Goal: Information Seeking & Learning: Learn about a topic

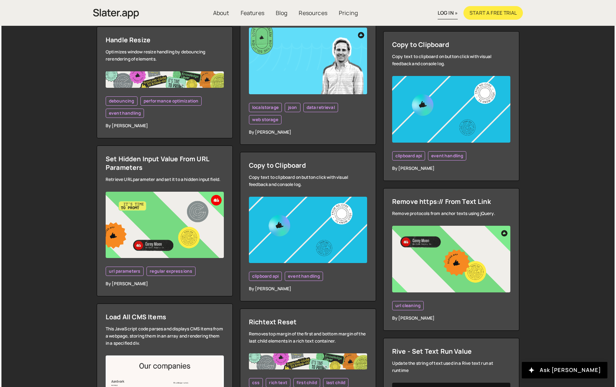
scroll to position [1144, 0]
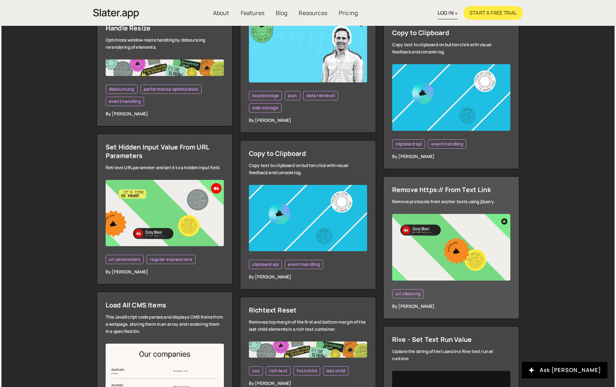
click at [414, 295] on span "url cleaning" at bounding box center [407, 294] width 25 height 6
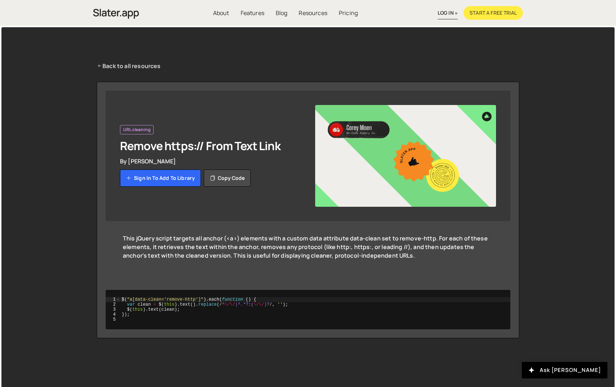
click at [100, 64] on icon at bounding box center [100, 66] width 6 height 8
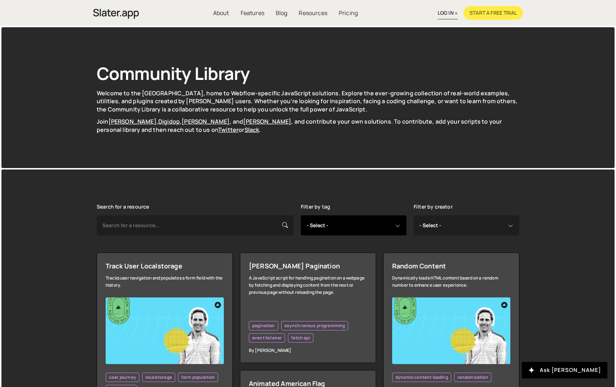
click at [327, 227] on select "- Select - all resources ::selection api american flag animation array filterin…" at bounding box center [354, 225] width 106 height 20
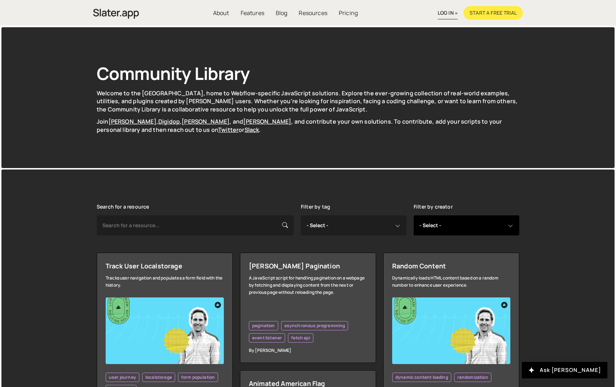
click at [451, 221] on select "- Select - all resources Andrea Morgan Corey Moen Digipop Green Malan Jared Mal…" at bounding box center [467, 225] width 106 height 20
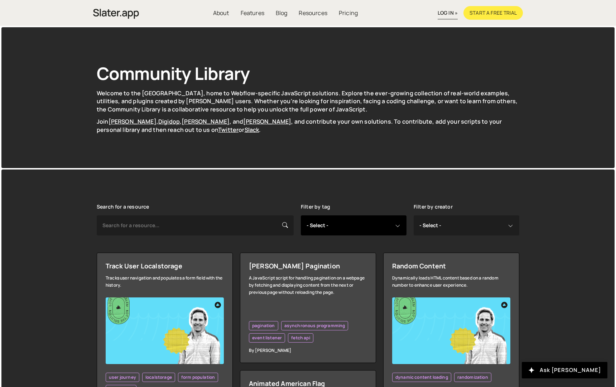
click at [358, 223] on select "- Select - all resources ::selection api american flag animation array filterin…" at bounding box center [354, 225] width 106 height 20
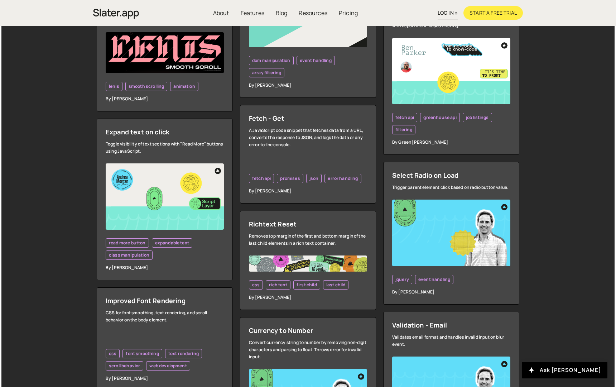
scroll to position [681, 0]
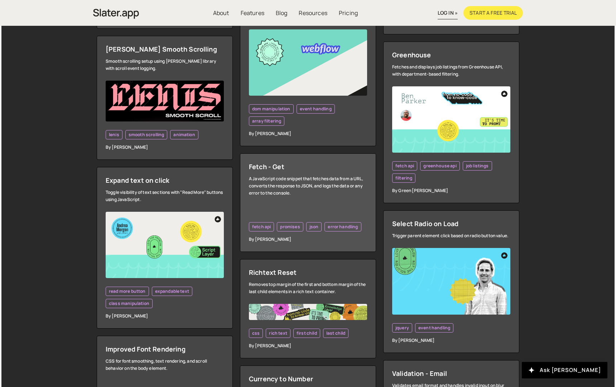
click at [336, 180] on div "A JavaScript code snippet that fetches data from a URL, converts the response t…" at bounding box center [308, 185] width 118 height 21
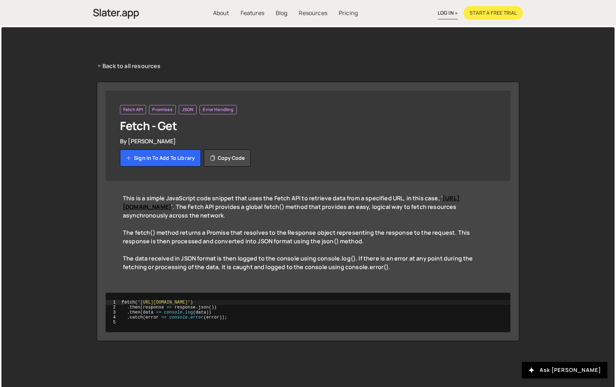
click at [99, 65] on icon at bounding box center [100, 66] width 6 height 8
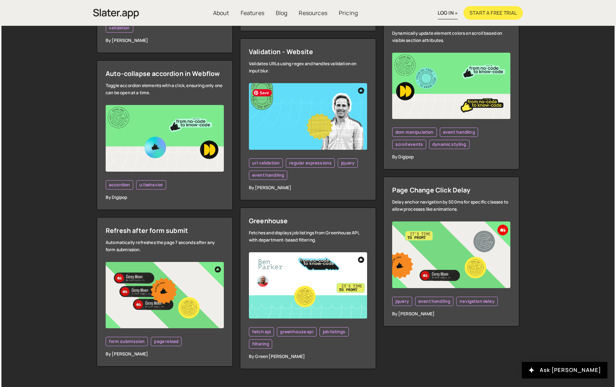
scroll to position [1971, 0]
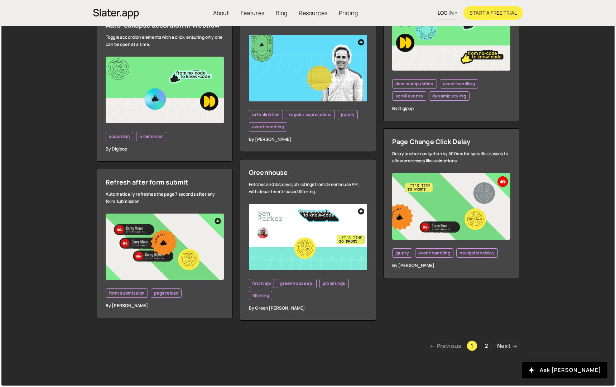
click at [509, 346] on link "Next →" at bounding box center [507, 345] width 24 height 11
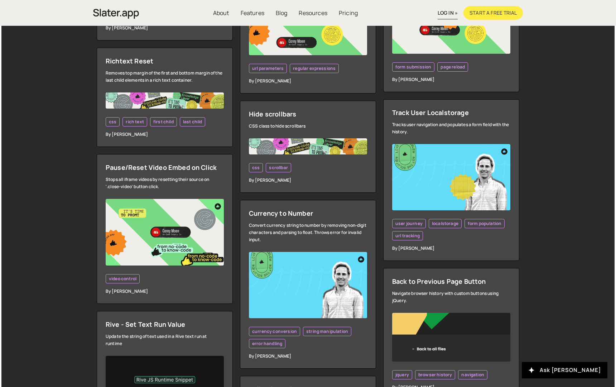
scroll to position [311, 0]
